Goal: Check status: Check status

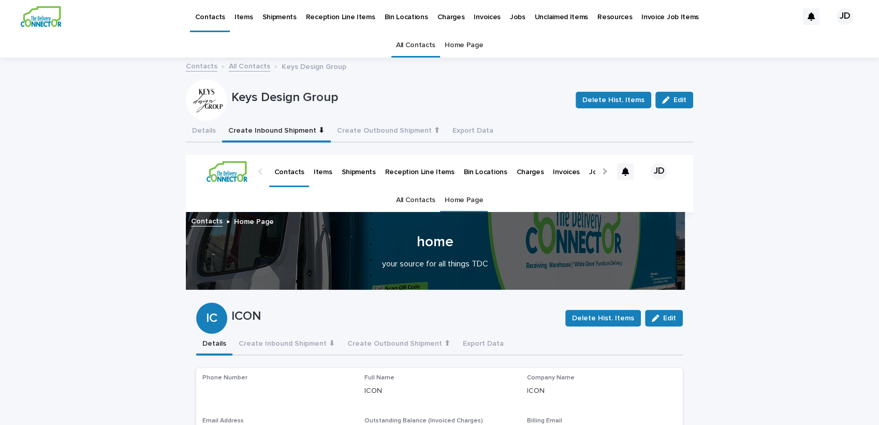
click at [263, 15] on p "Shipments" at bounding box center [279, 11] width 34 height 22
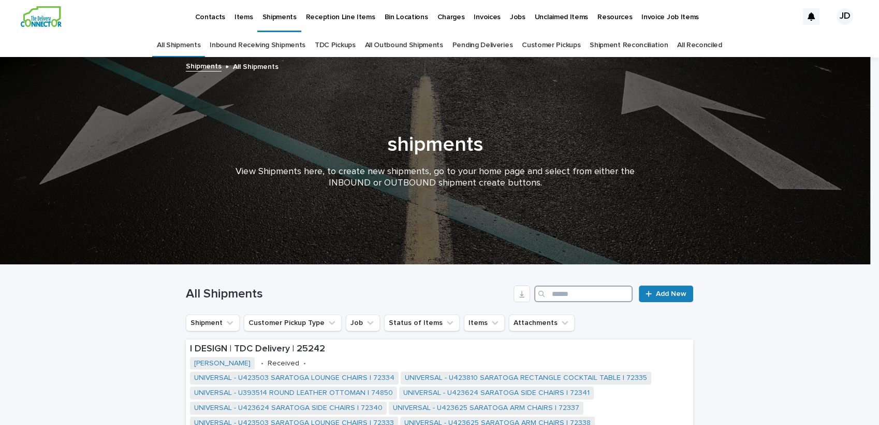
click at [552, 297] on input "Search" at bounding box center [584, 293] width 98 height 17
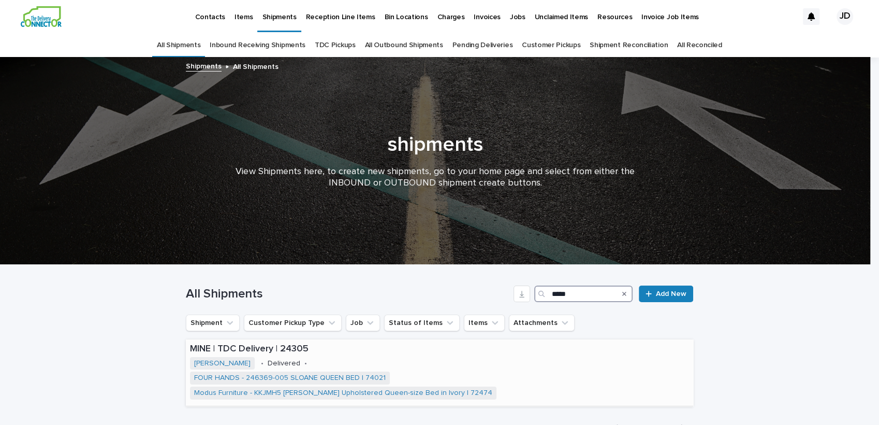
type input "*****"
click at [359, 352] on p "MINE | TDC Delivery | 24305" at bounding box center [439, 348] width 499 height 11
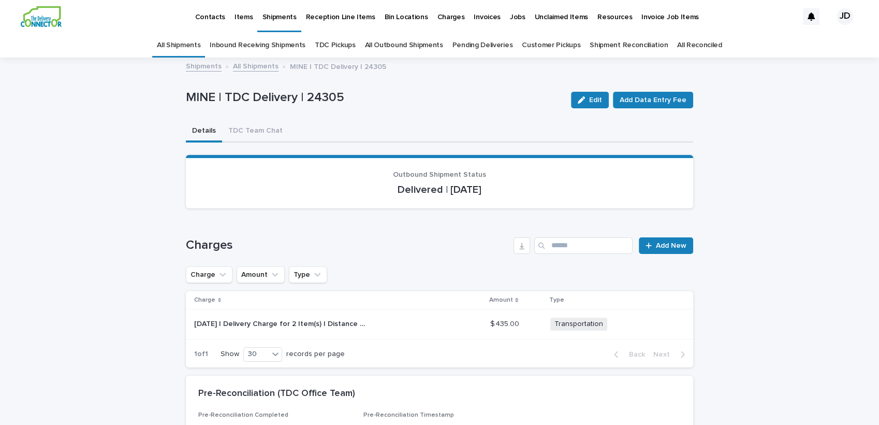
click at [273, 25] on link "Shipments" at bounding box center [279, 15] width 44 height 31
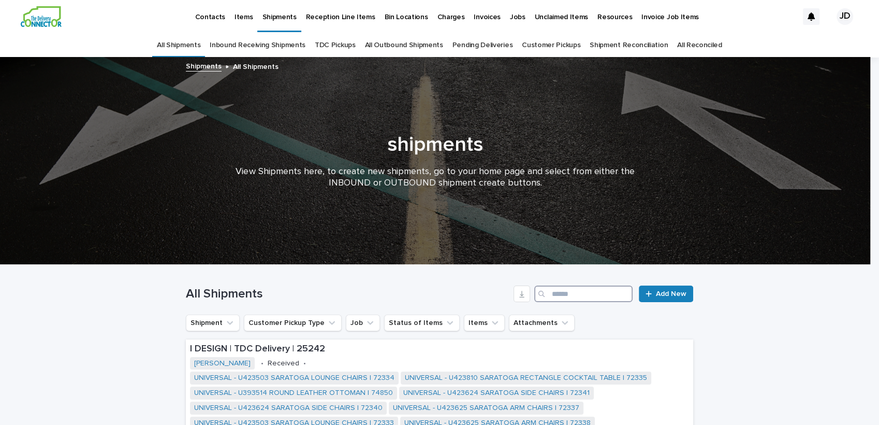
click at [552, 295] on input "Search" at bounding box center [584, 293] width 98 height 17
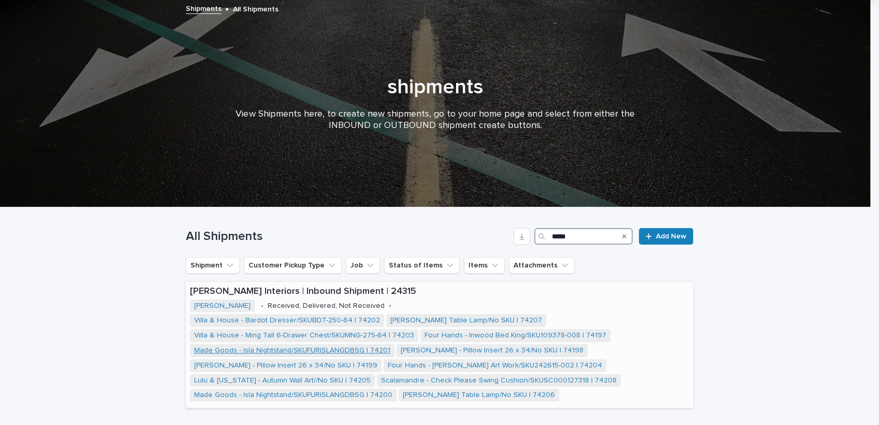
scroll to position [115, 0]
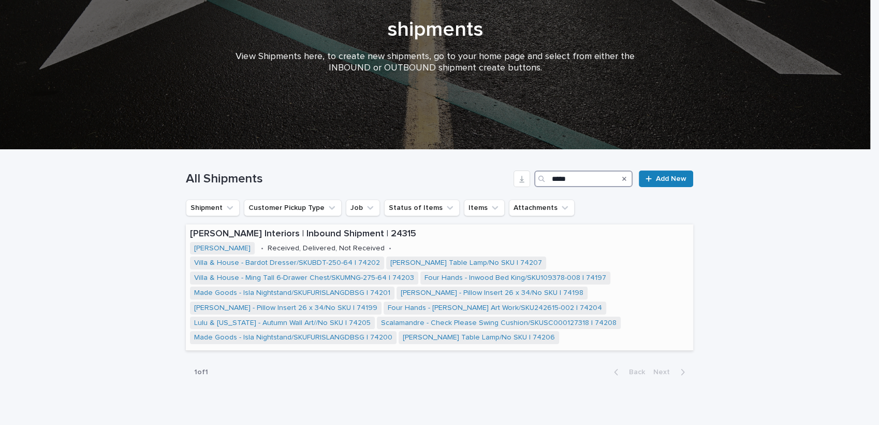
type input "*****"
click at [400, 232] on p "Kathryn Lilly Interiors | Inbound Shipment | 24315" at bounding box center [439, 233] width 499 height 11
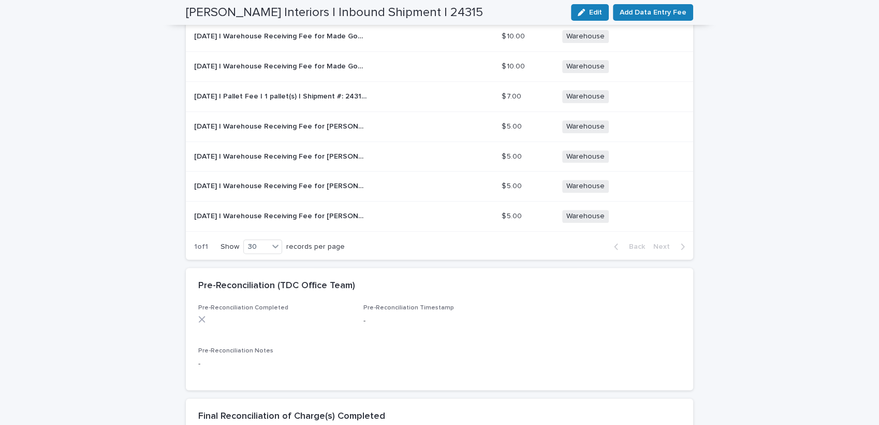
scroll to position [518, 0]
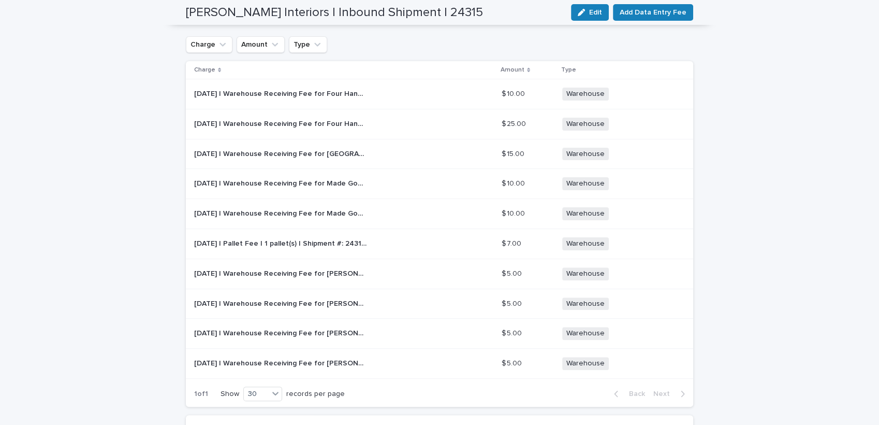
scroll to position [0, 0]
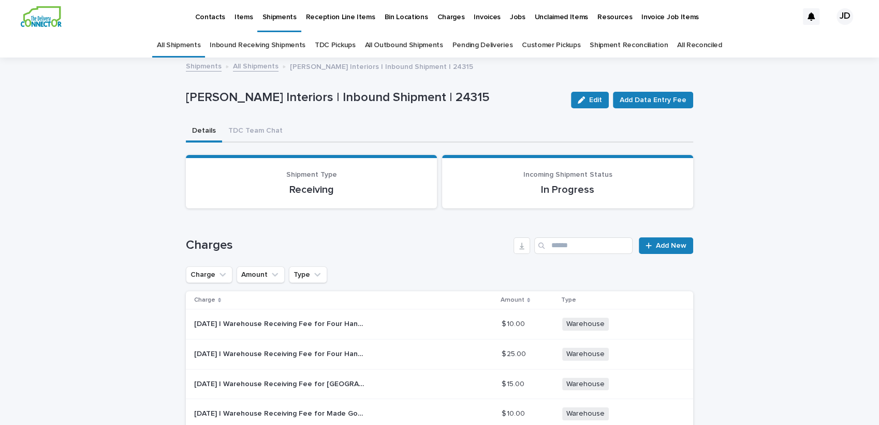
click at [277, 19] on p "Shipments" at bounding box center [279, 11] width 34 height 22
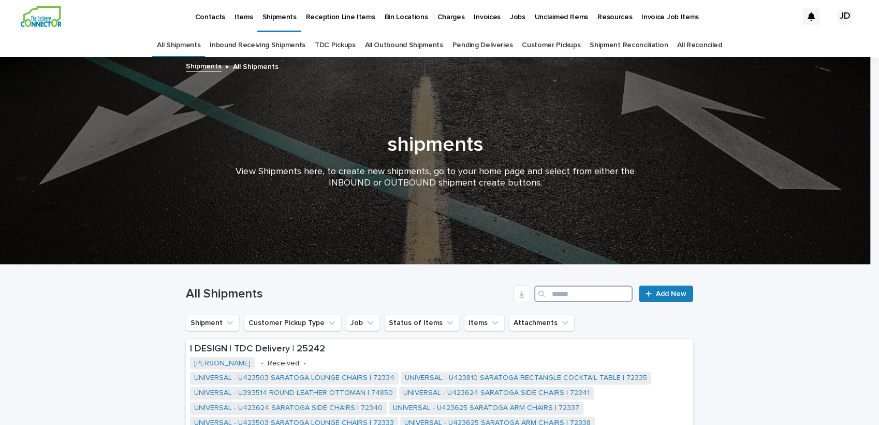
click at [571, 298] on input "Search" at bounding box center [584, 293] width 98 height 17
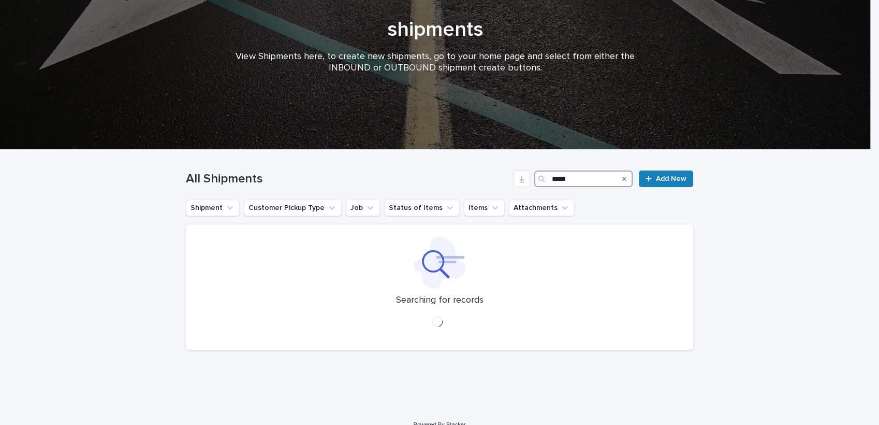
scroll to position [66, 0]
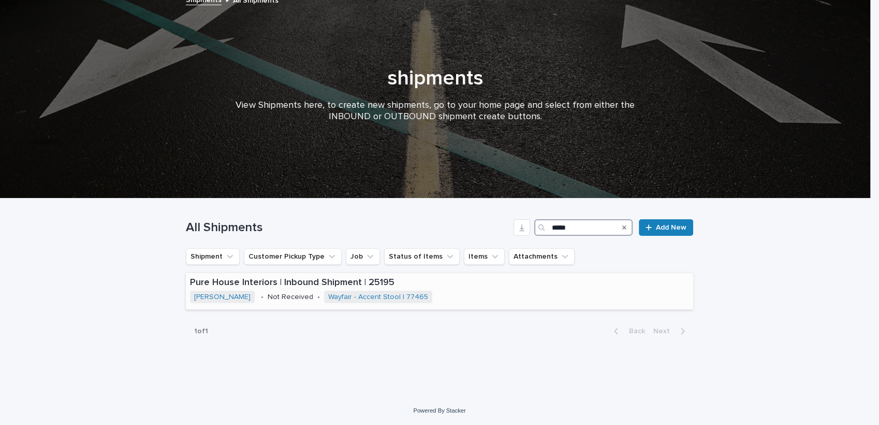
type input "*****"
click at [436, 293] on div "Pure House Interiors | Inbound Shipment | 25195 Berry • Not Received • Wayfair …" at bounding box center [414, 291] width 457 height 36
